Goal: Task Accomplishment & Management: Manage account settings

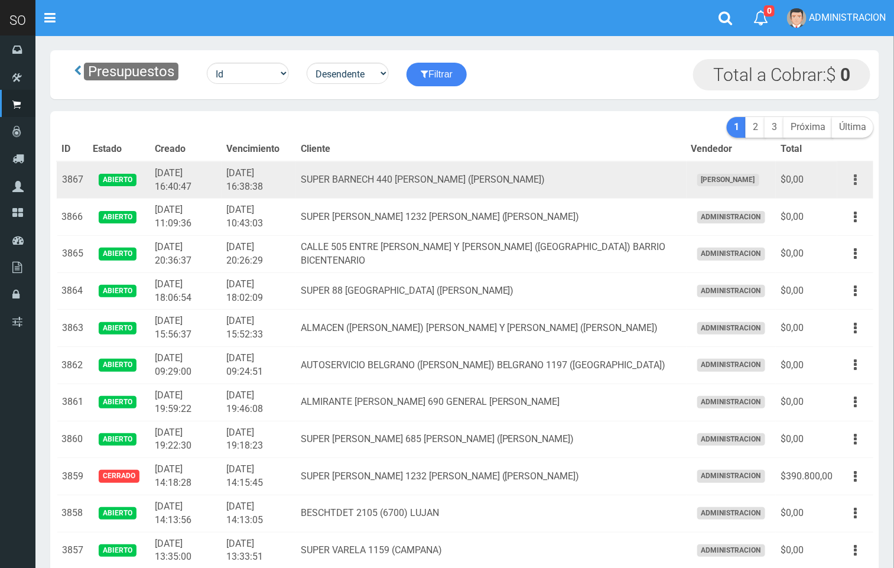
click at [856, 176] on icon "button" at bounding box center [855, 180] width 3 height 21
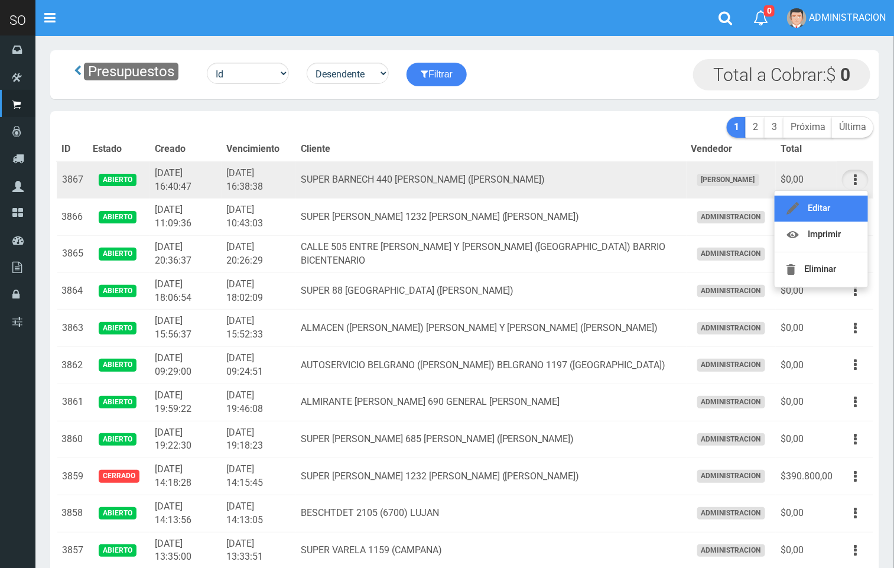
click at [851, 206] on link "Editar" at bounding box center [821, 209] width 93 height 26
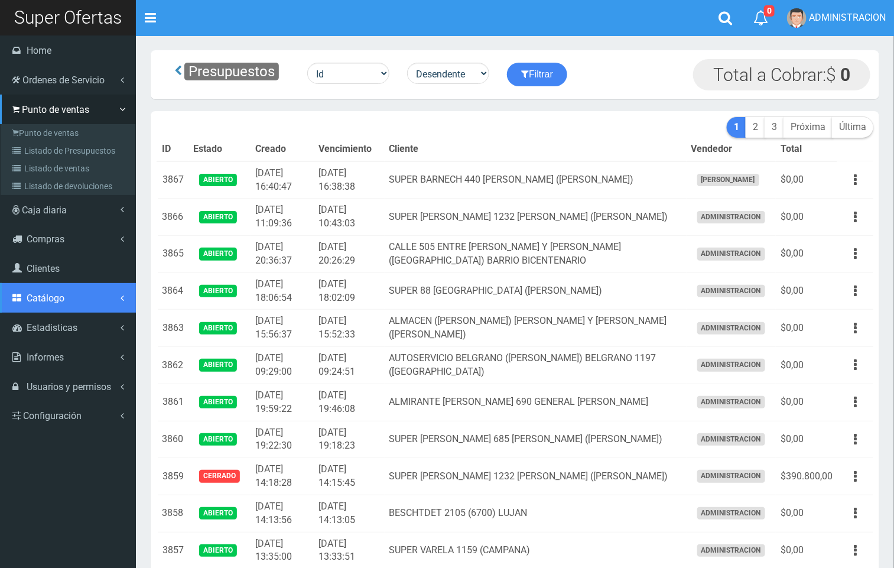
click at [62, 300] on span "Catálogo" at bounding box center [46, 298] width 38 height 11
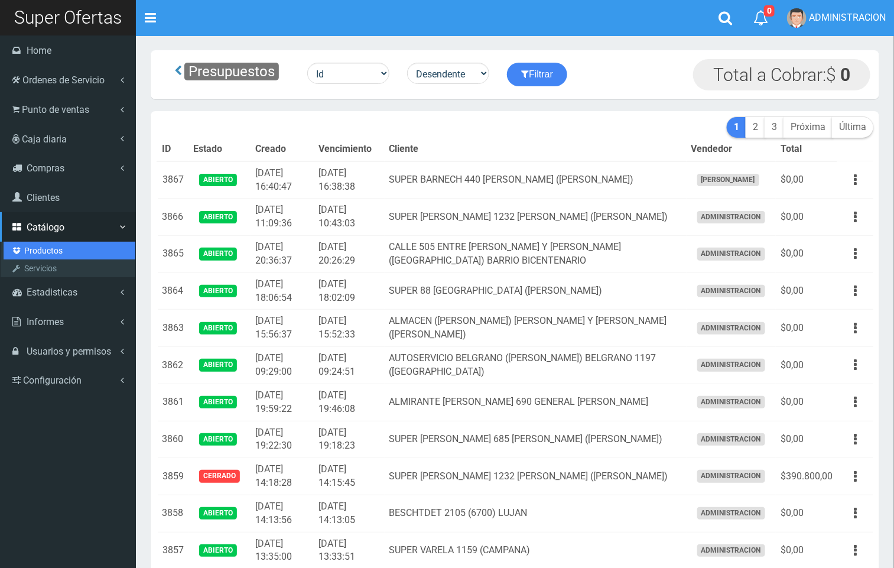
click at [41, 245] on link "Productos" at bounding box center [70, 251] width 132 height 18
